Goal: Transaction & Acquisition: Book appointment/travel/reservation

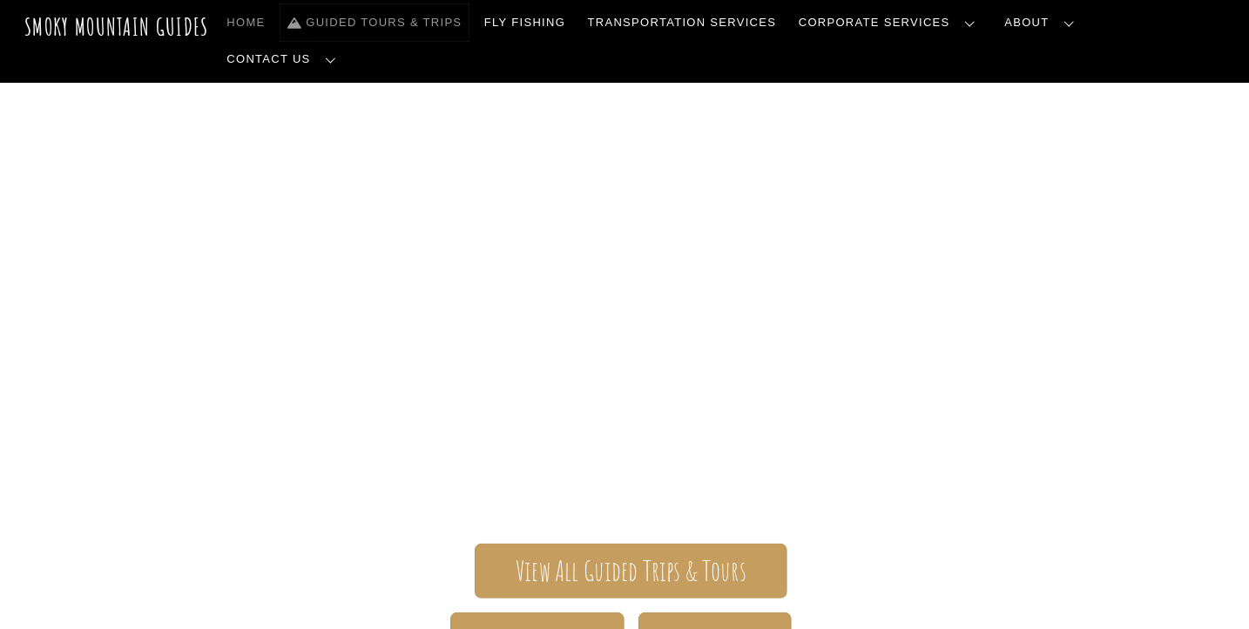
click at [468, 18] on link "Guided Tours & Trips" at bounding box center [374, 22] width 188 height 37
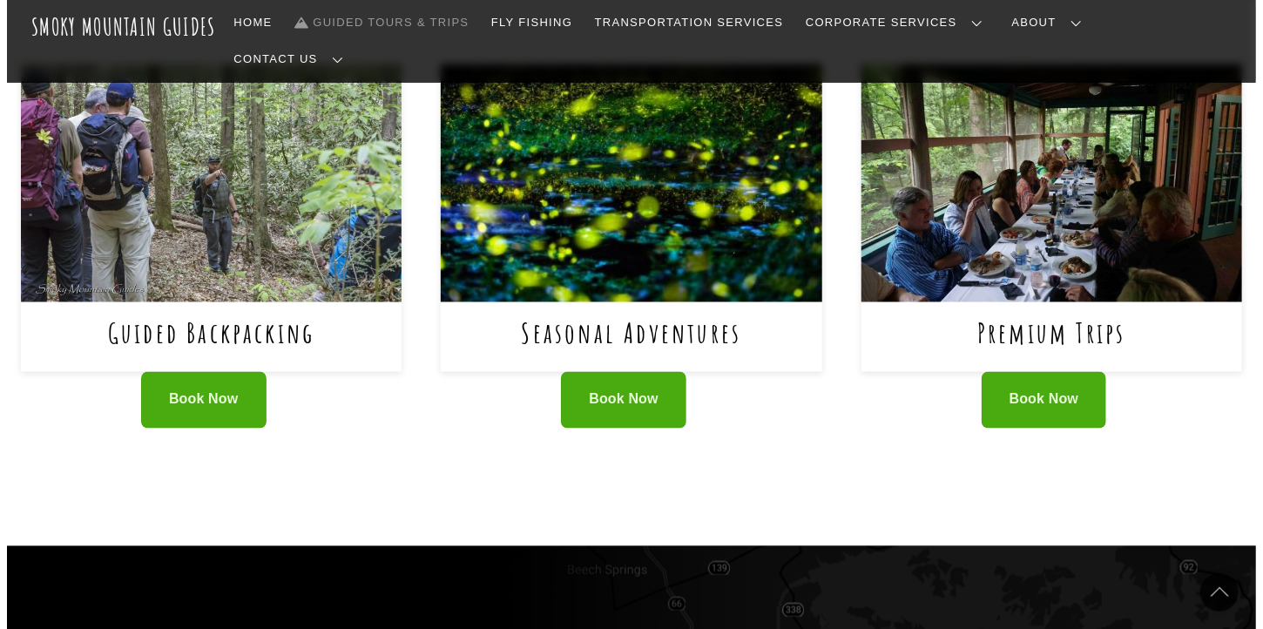
scroll to position [1162, 0]
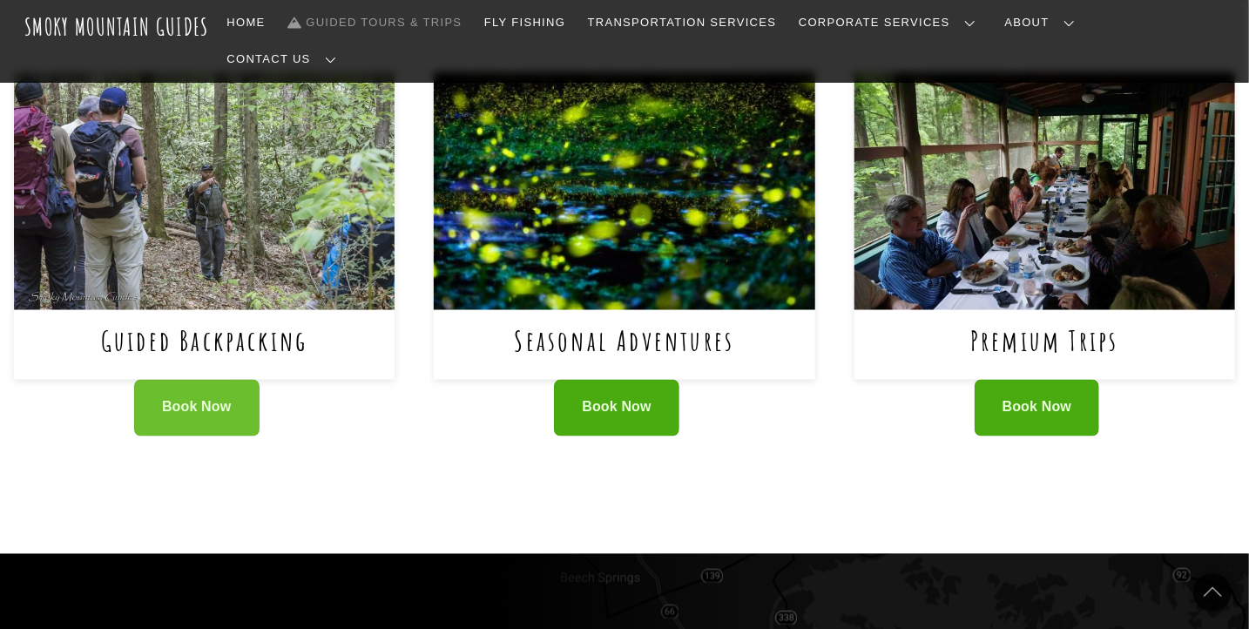
click at [190, 380] on link "Book Now" at bounding box center [196, 408] width 125 height 57
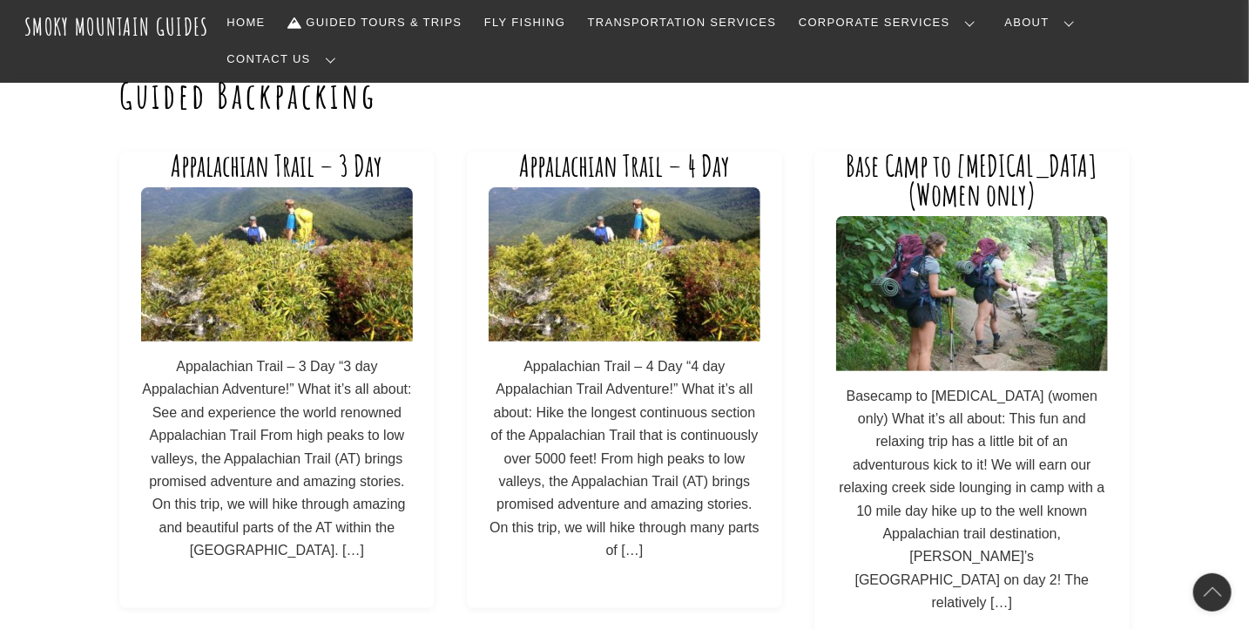
scroll to position [66, 0]
click at [300, 244] on img at bounding box center [276, 264] width 271 height 154
click at [629, 276] on img at bounding box center [623, 264] width 271 height 154
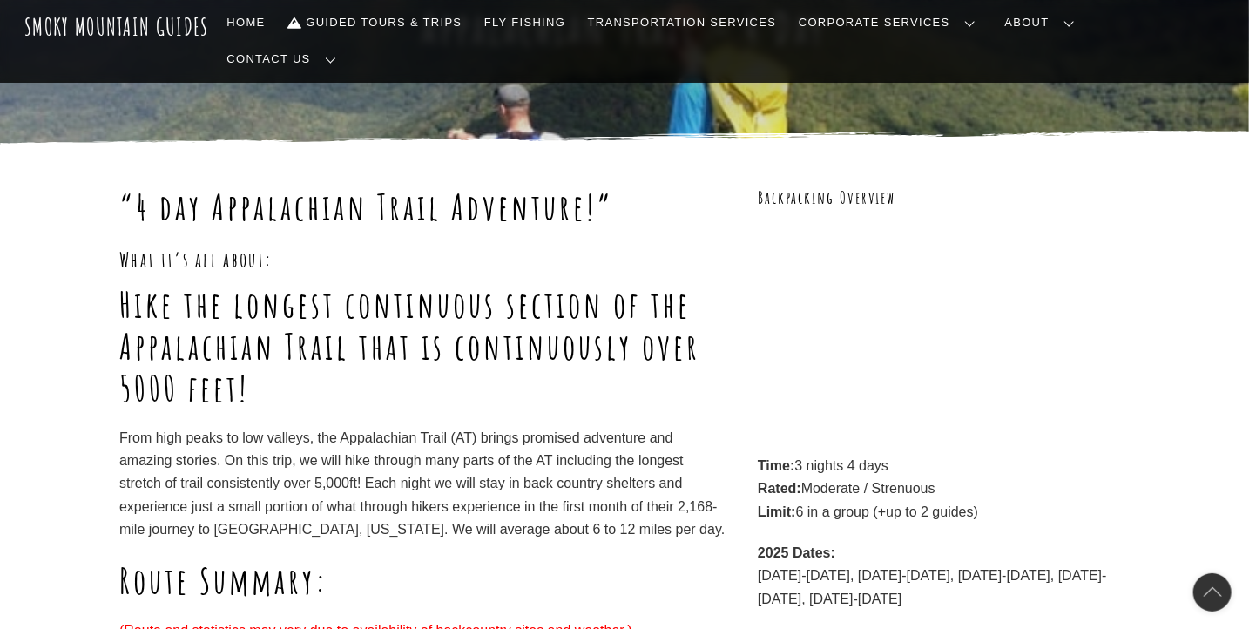
scroll to position [150, 0]
